Goal: Check status: Check status

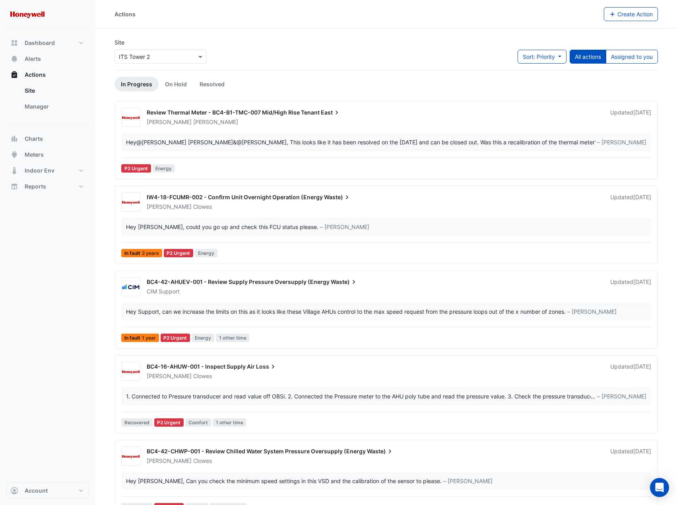
click at [356, 50] on div "Site Select a Site × ITS Tower 2 Sort: Priority Priority Updated All actions As…" at bounding box center [386, 54] width 553 height 32
click at [157, 56] on input "text" at bounding box center [153, 57] width 68 height 8
click at [147, 92] on div "ITS Tower 3" at bounding box center [137, 97] width 44 height 12
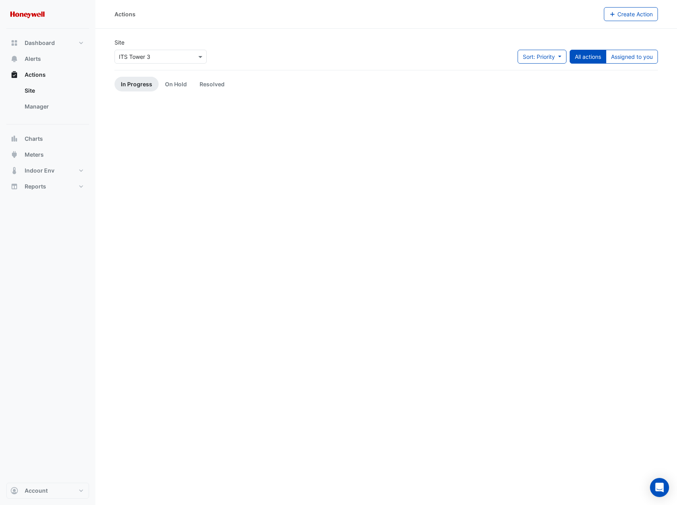
click at [323, 42] on div "Site Select a Site × ITS Tower 3 Sort: Priority Priority Updated All actions As…" at bounding box center [386, 54] width 553 height 32
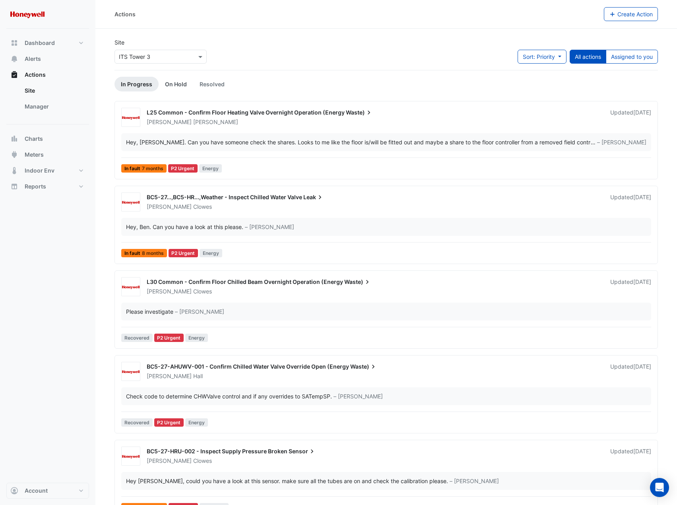
click at [177, 85] on link "On Hold" at bounding box center [176, 84] width 35 height 15
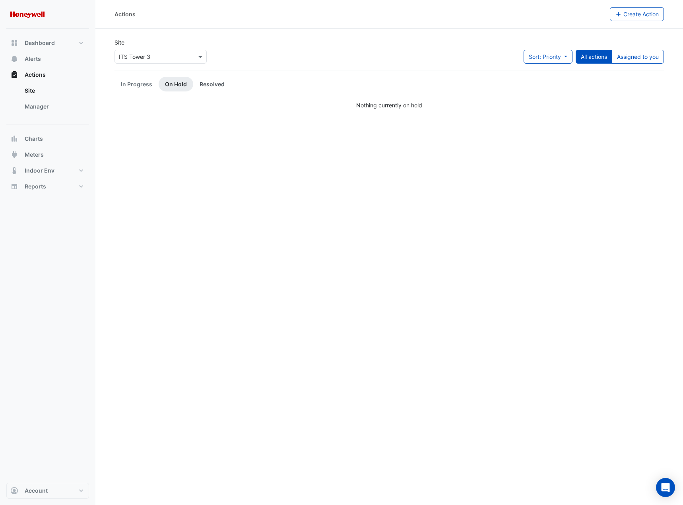
click at [206, 82] on link "Resolved" at bounding box center [212, 84] width 38 height 15
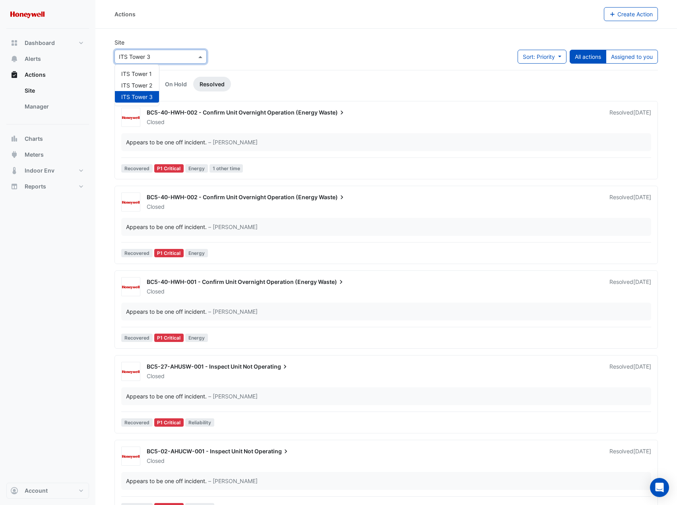
click at [177, 57] on input "text" at bounding box center [153, 57] width 68 height 8
click at [144, 86] on span "ITS Tower 2" at bounding box center [136, 85] width 31 height 7
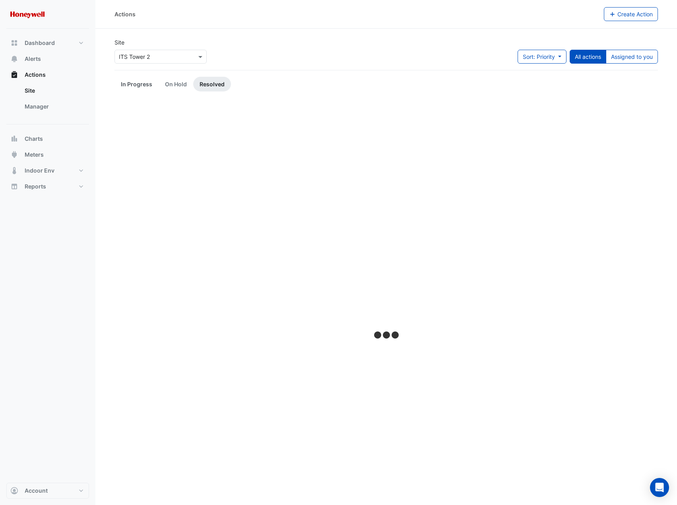
click at [136, 83] on link "In Progress" at bounding box center [137, 84] width 44 height 15
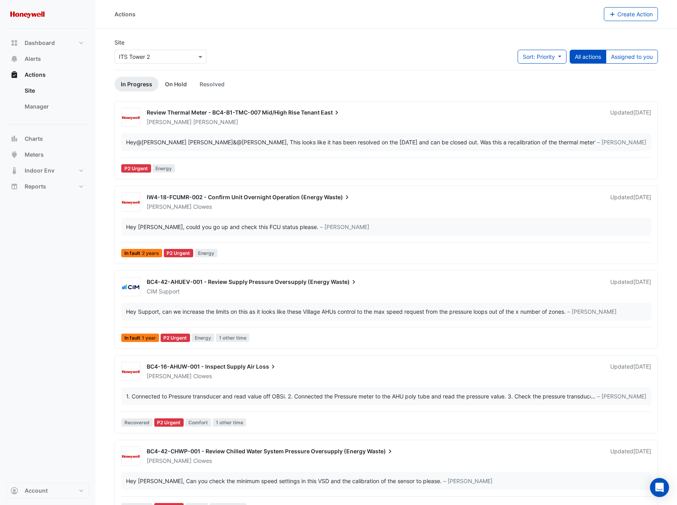
click at [175, 82] on link "On Hold" at bounding box center [176, 84] width 35 height 15
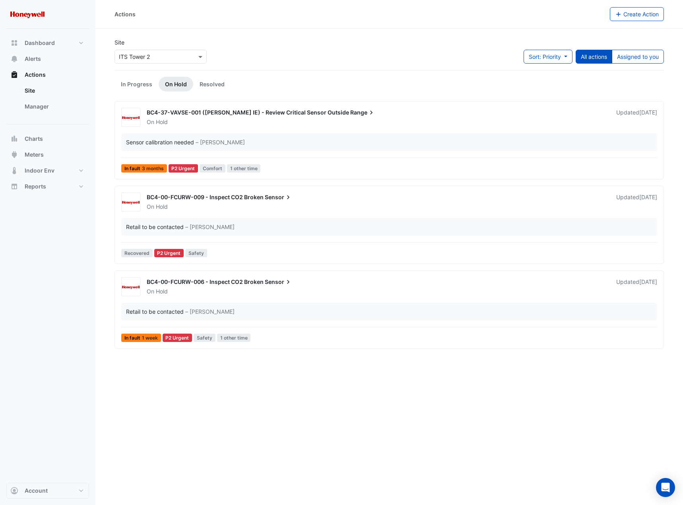
click at [181, 56] on input "text" at bounding box center [153, 57] width 68 height 8
click at [146, 97] on span "ITS Tower 3" at bounding box center [136, 96] width 31 height 7
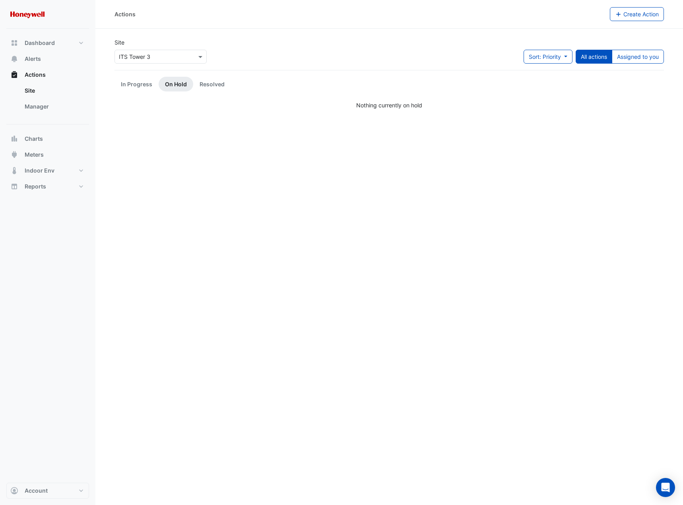
click at [287, 49] on div "Site Select a Site × ITS Tower 3 Sort: Priority Priority Updated All actions As…" at bounding box center [389, 54] width 559 height 32
click at [352, 45] on div "Site Select a Site × ITS Tower 3 Sort: Priority Priority Updated All actions As…" at bounding box center [389, 54] width 559 height 32
click at [125, 87] on link "In Progress" at bounding box center [137, 84] width 44 height 15
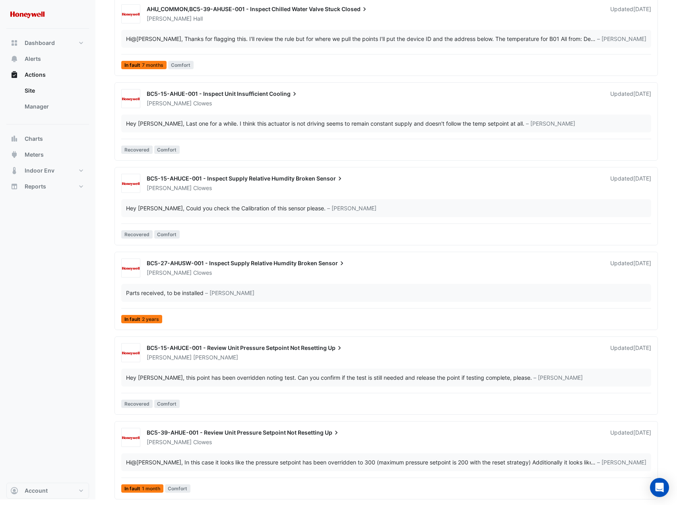
scroll to position [1787, 0]
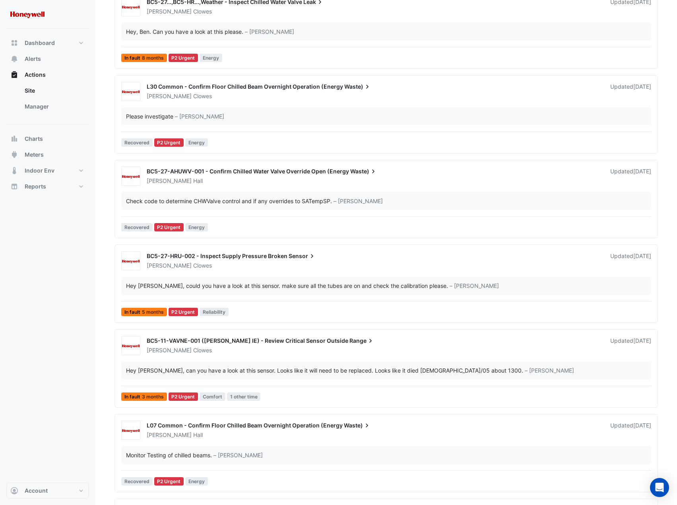
scroll to position [0, 0]
